Goal: Task Accomplishment & Management: Complete application form

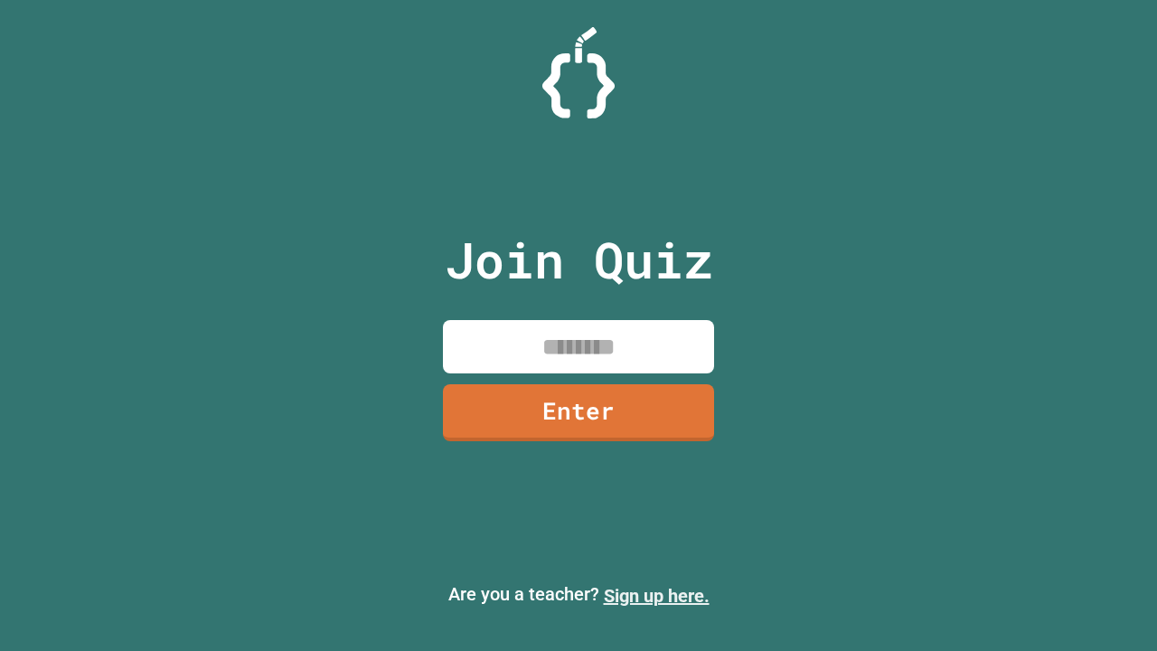
click at [656, 596] on link "Sign up here." at bounding box center [657, 596] width 106 height 22
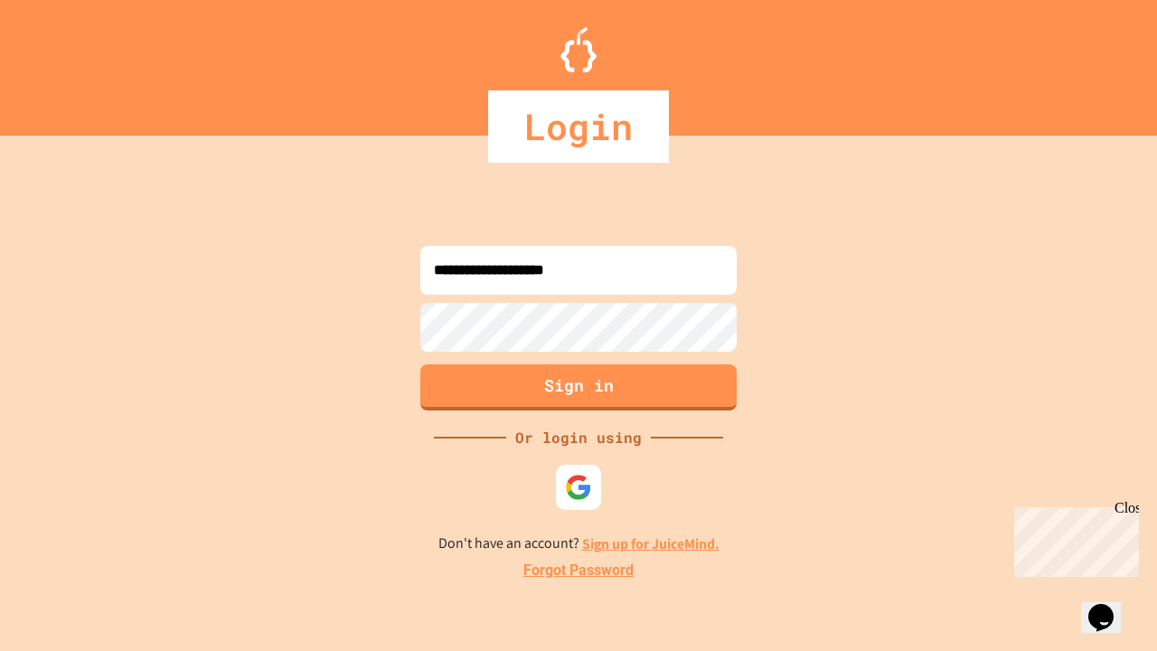
type input "**********"
